Goal: Information Seeking & Learning: Compare options

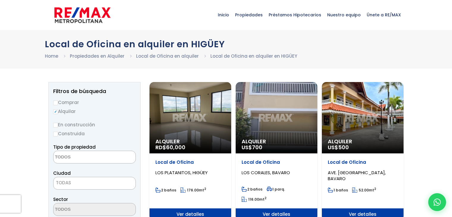
select select
click at [364, 111] on div "Alquiler US$ 500" at bounding box center [363, 117] width 82 height 71
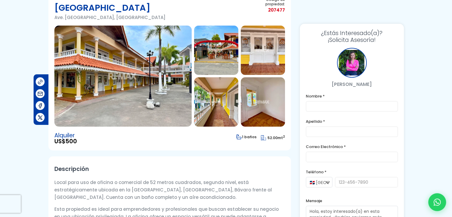
scroll to position [30, 0]
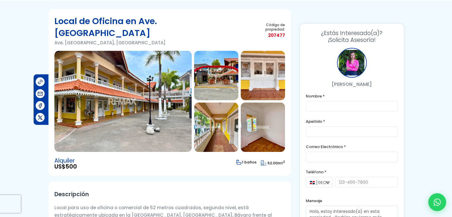
click at [139, 96] on img at bounding box center [122, 101] width 137 height 101
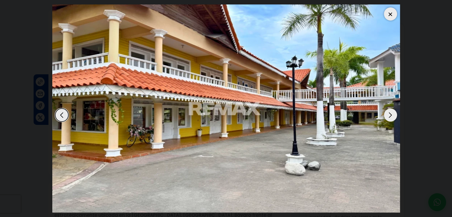
click at [390, 116] on div "Next slide" at bounding box center [390, 114] width 13 height 13
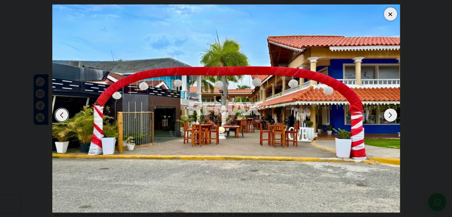
click at [390, 116] on div "Next slide" at bounding box center [390, 114] width 13 height 13
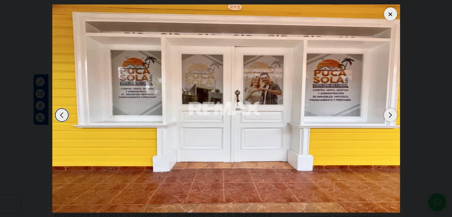
click at [390, 116] on div "Next slide" at bounding box center [390, 114] width 13 height 13
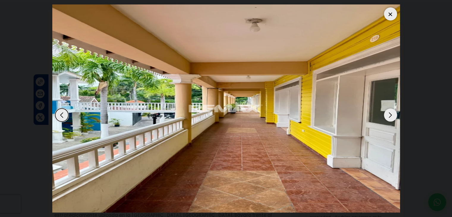
click at [390, 116] on div "Next slide" at bounding box center [390, 114] width 13 height 13
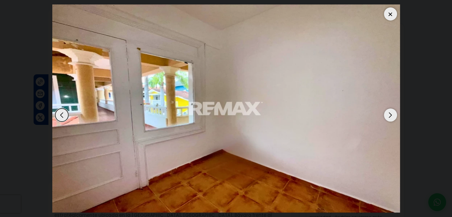
click at [390, 116] on div "Next slide" at bounding box center [390, 114] width 13 height 13
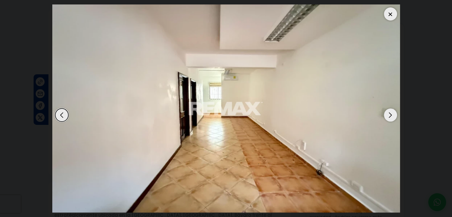
click at [390, 116] on div "Next slide" at bounding box center [390, 114] width 13 height 13
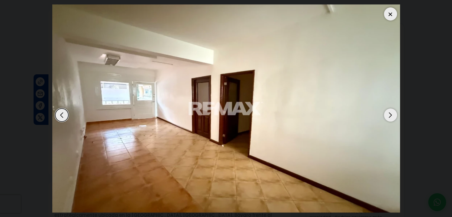
click at [390, 116] on div "Next slide" at bounding box center [390, 114] width 13 height 13
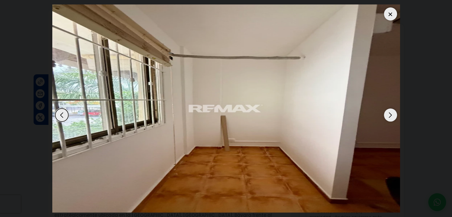
click at [390, 116] on div "Next slide" at bounding box center [390, 114] width 13 height 13
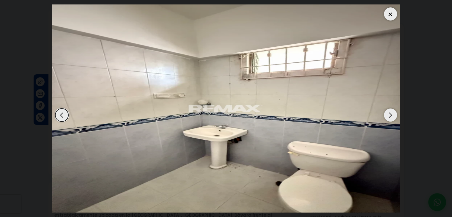
click at [390, 116] on div "Next slide" at bounding box center [390, 114] width 13 height 13
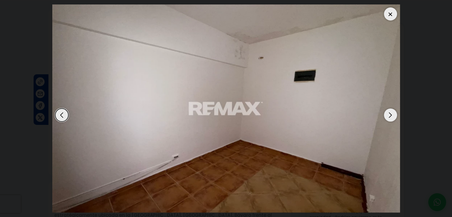
click at [390, 116] on div "Next slide" at bounding box center [390, 114] width 13 height 13
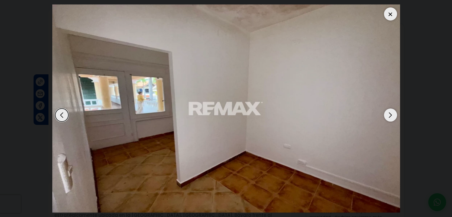
click at [390, 116] on div "Next slide" at bounding box center [390, 114] width 13 height 13
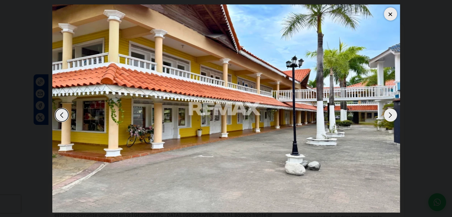
click at [391, 16] on div at bounding box center [390, 13] width 13 height 13
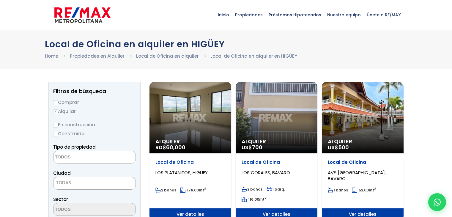
select select
click at [279, 108] on div "Alquiler US$ 700" at bounding box center [277, 117] width 82 height 71
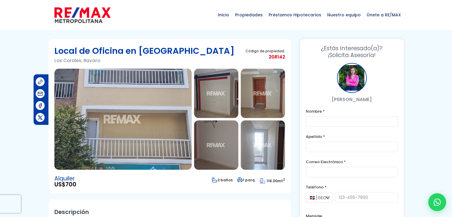
click at [173, 122] on img at bounding box center [122, 119] width 137 height 101
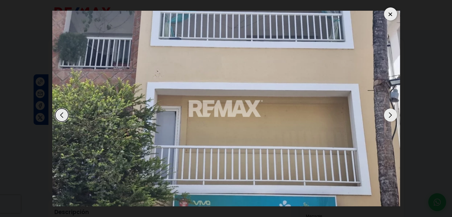
click at [386, 118] on div "Next slide" at bounding box center [390, 114] width 13 height 13
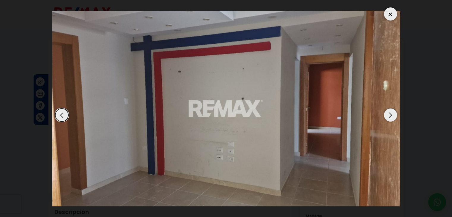
click at [386, 118] on div "Next slide" at bounding box center [390, 114] width 13 height 13
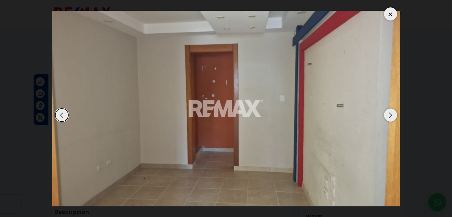
click at [386, 118] on div "Next slide" at bounding box center [390, 114] width 13 height 13
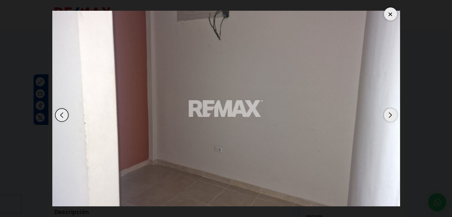
click at [386, 118] on div "Next slide" at bounding box center [390, 114] width 13 height 13
